Goal: Information Seeking & Learning: Check status

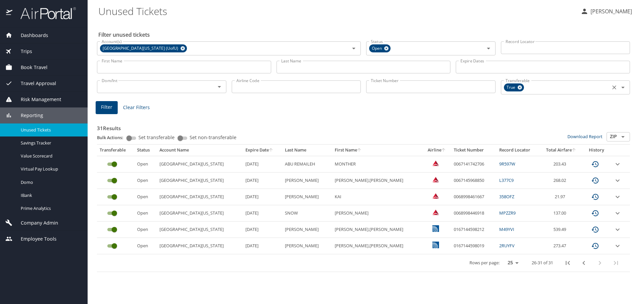
click at [613, 88] on icon "Clear" at bounding box center [614, 88] width 4 height 4
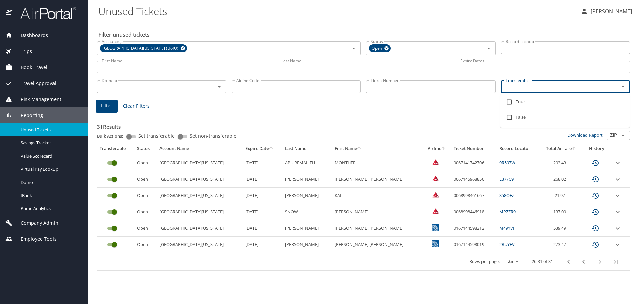
click at [556, 89] on input "Transferable" at bounding box center [556, 87] width 106 height 9
click at [507, 102] on input "checkbox" at bounding box center [509, 102] width 13 height 13
checkbox input "true"
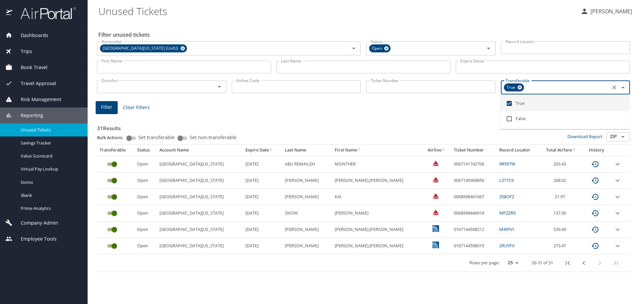
click at [622, 88] on icon "Close" at bounding box center [622, 88] width 3 height 2
click at [622, 88] on icon "Open" at bounding box center [622, 88] width 3 height 2
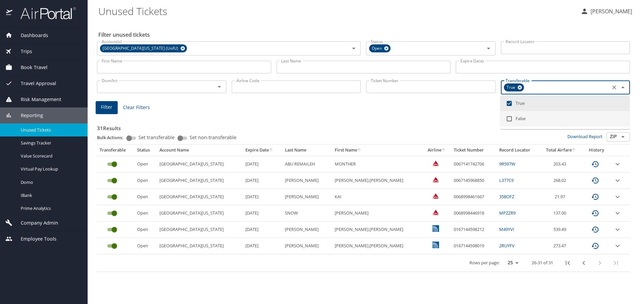
click at [374, 121] on h3 "31 Results" at bounding box center [363, 127] width 533 height 12
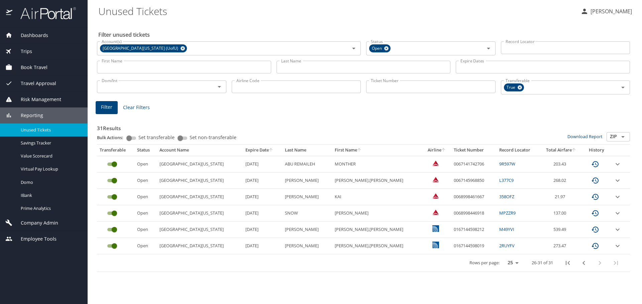
click at [614, 216] on icon "expand row" at bounding box center [617, 214] width 8 height 8
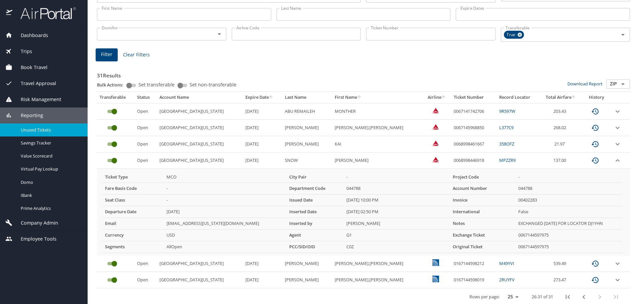
scroll to position [57, 0]
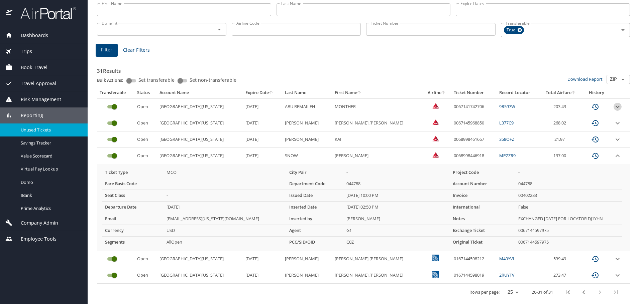
click at [615, 106] on icon "expand row" at bounding box center [617, 107] width 4 height 2
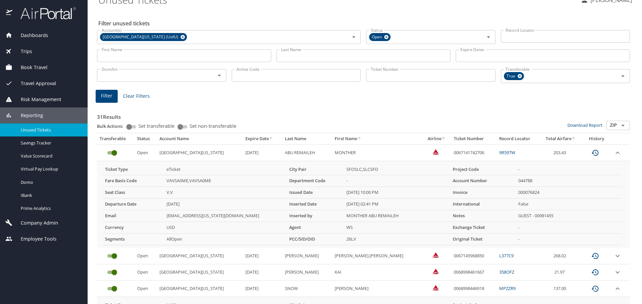
scroll to position [0, 0]
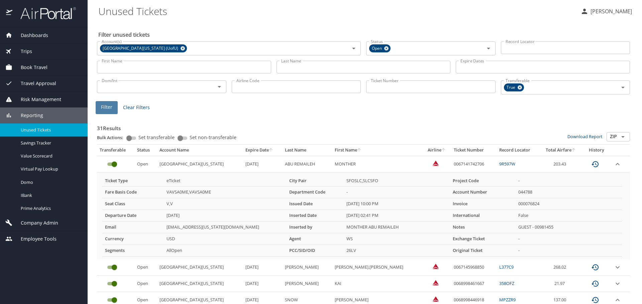
click at [107, 110] on span "Filter" at bounding box center [106, 107] width 11 height 8
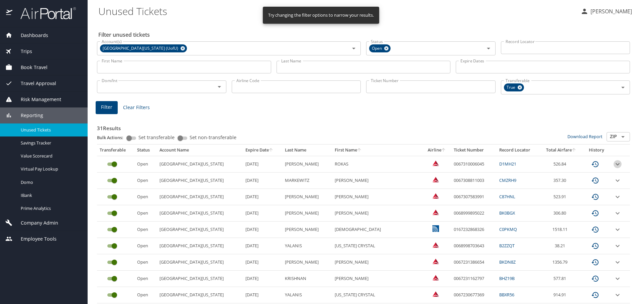
click at [614, 163] on icon "expand row" at bounding box center [617, 164] width 8 height 8
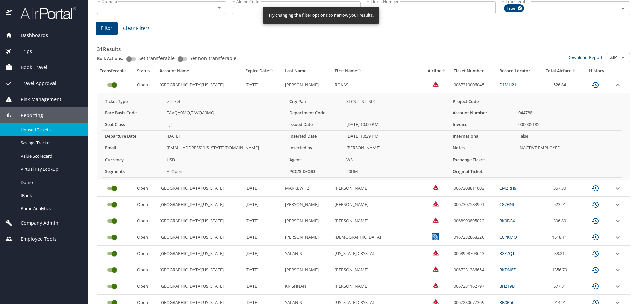
scroll to position [86, 0]
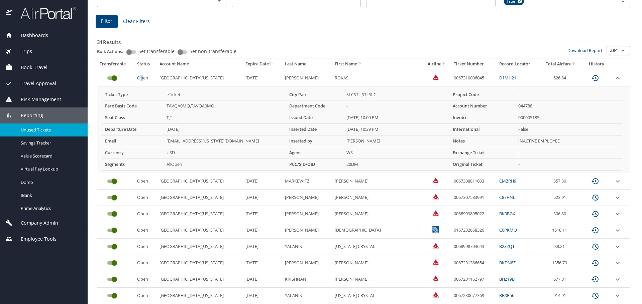
click at [144, 79] on td "Open" at bounding box center [145, 78] width 23 height 16
click at [591, 78] on icon "custom pagination table" at bounding box center [595, 78] width 8 height 8
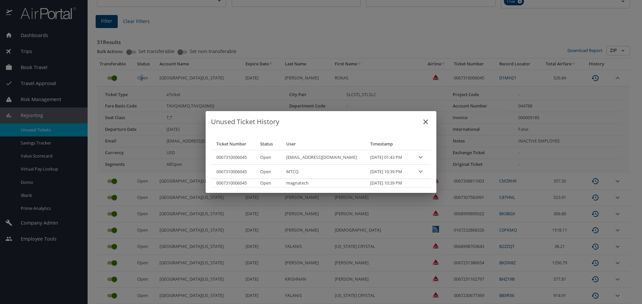
click at [421, 122] on icon "close" at bounding box center [425, 122] width 8 height 8
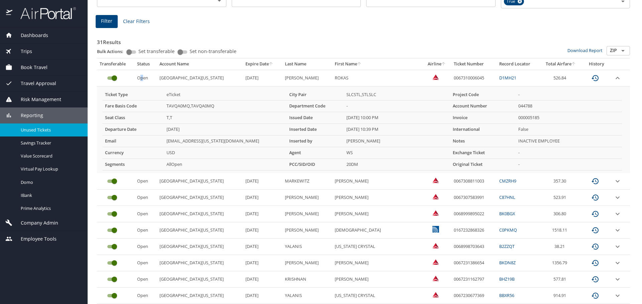
click at [101, 25] on button "Filter" at bounding box center [107, 21] width 22 height 13
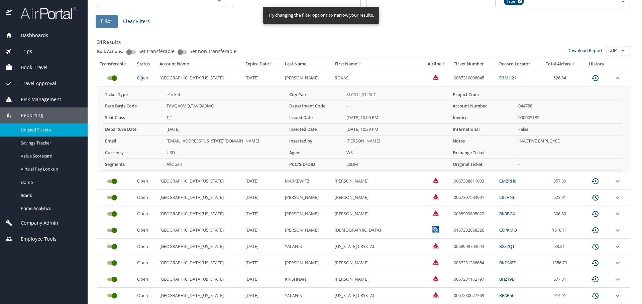
click at [113, 20] on button "Filter" at bounding box center [107, 21] width 22 height 13
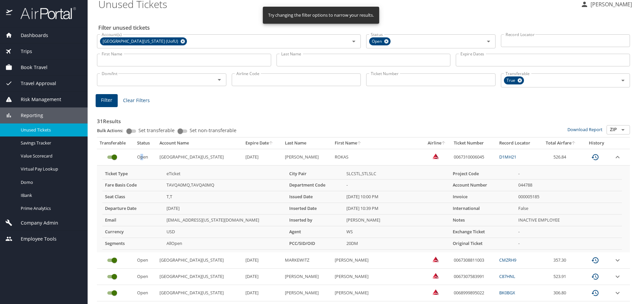
scroll to position [0, 0]
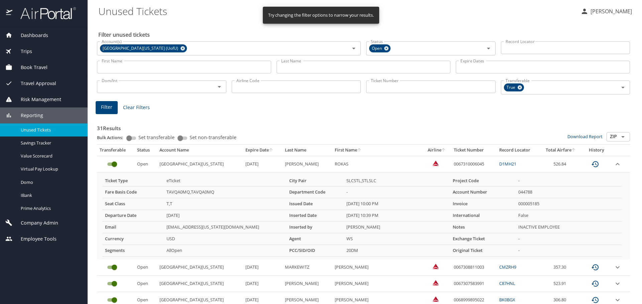
click at [316, 129] on h3 "31 Results" at bounding box center [363, 127] width 533 height 12
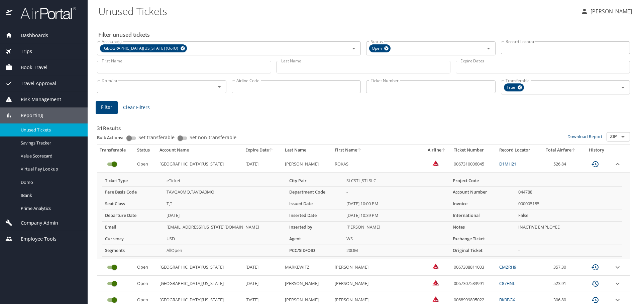
click at [110, 107] on span "Filter" at bounding box center [106, 107] width 11 height 8
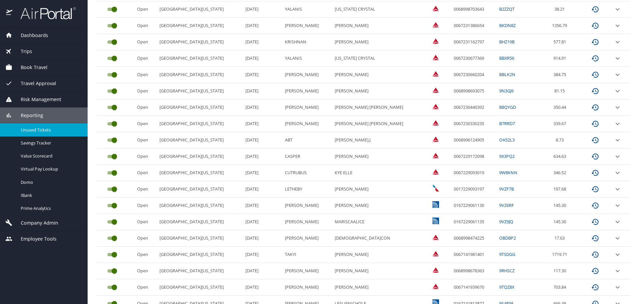
scroll to position [369, 0]
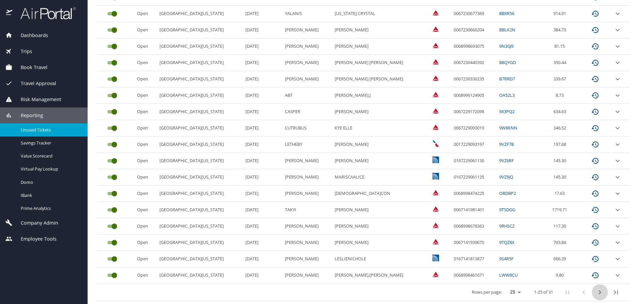
click at [596, 293] on icon "next page" at bounding box center [600, 293] width 8 height 8
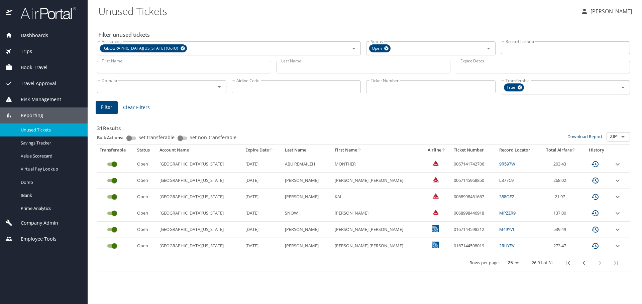
click at [115, 163] on input "custom pagination table" at bounding box center [114, 164] width 24 height 8
